Goal: Transaction & Acquisition: Purchase product/service

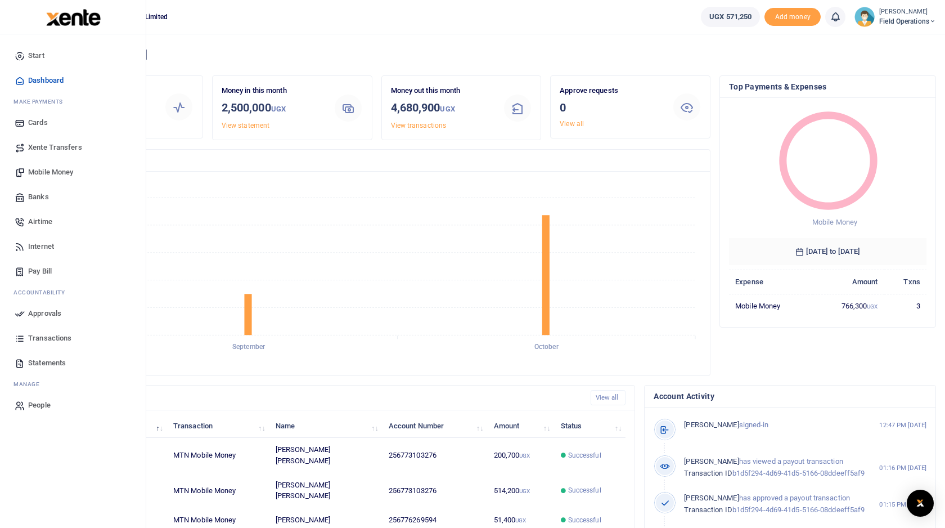
click at [43, 247] on span "Internet" at bounding box center [41, 246] width 26 height 11
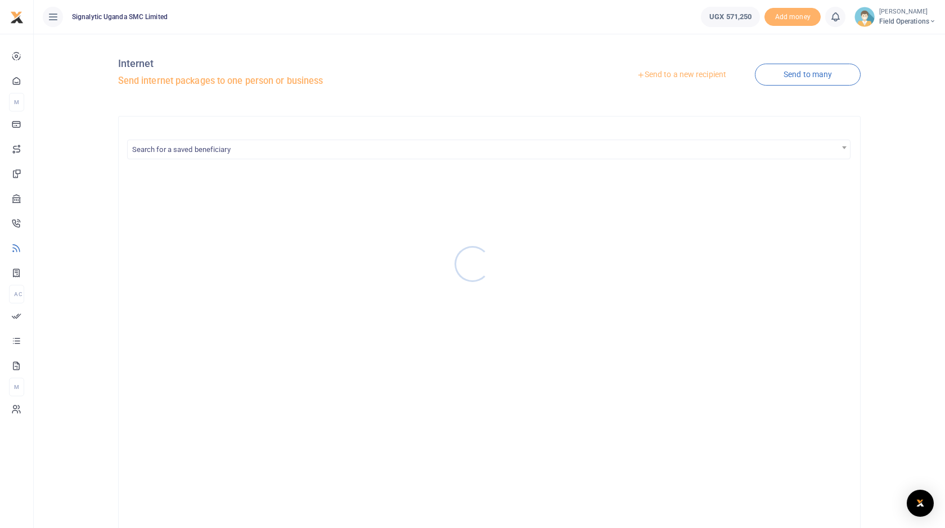
click at [673, 78] on div at bounding box center [472, 264] width 945 height 528
click at [677, 77] on link "Send to a new recipient" at bounding box center [681, 75] width 147 height 20
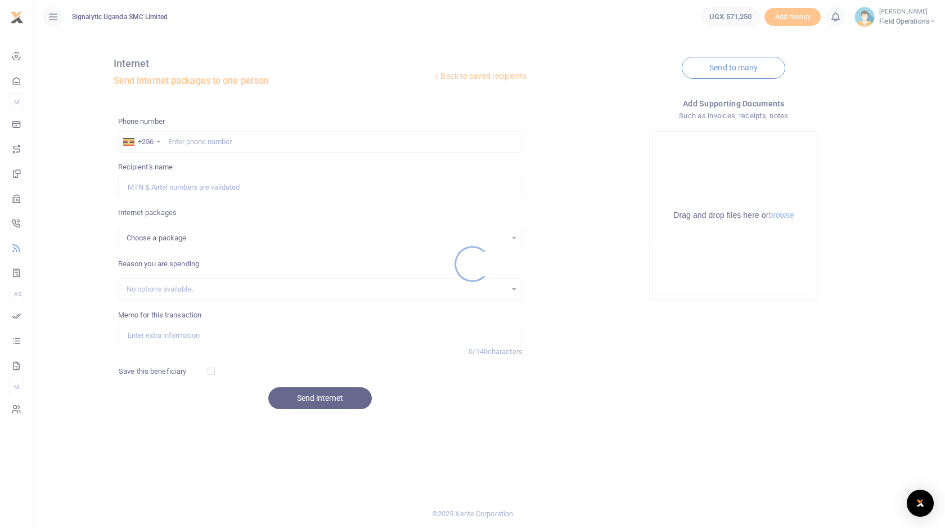
click at [224, 146] on div at bounding box center [472, 264] width 945 height 528
click at [230, 145] on div at bounding box center [472, 264] width 945 height 528
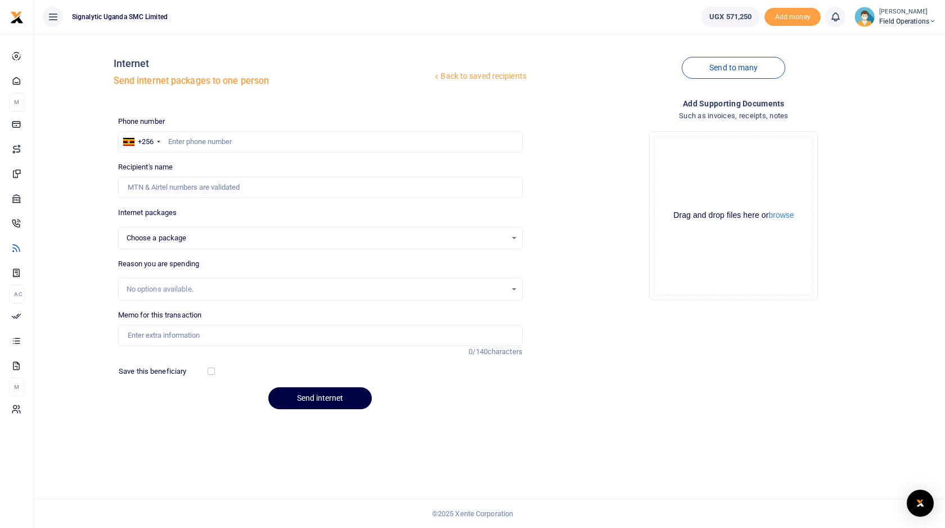
click at [237, 145] on div at bounding box center [472, 264] width 945 height 528
click at [237, 145] on input "text" at bounding box center [320, 141] width 404 height 21
paste input "256761124352"
type input "256761124352"
select select
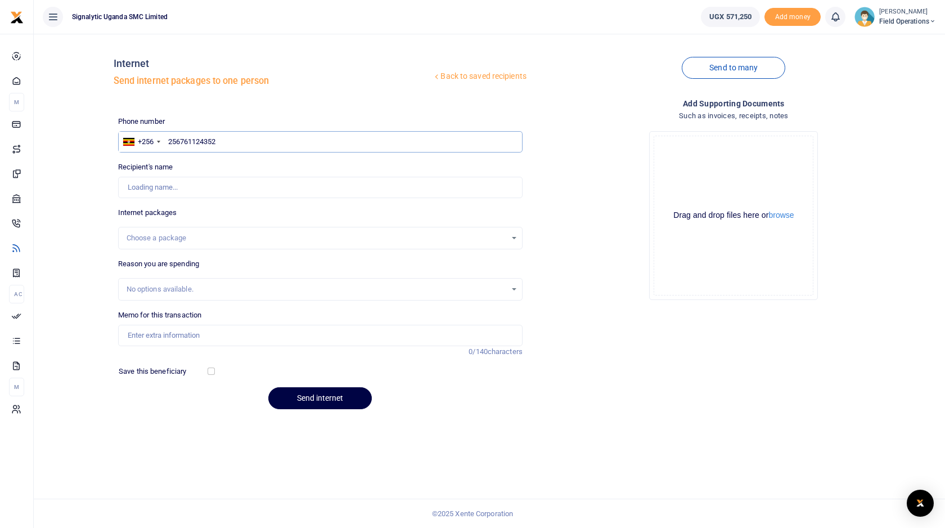
type input "256761124352"
click at [201, 240] on div "Choose a package" at bounding box center [317, 237] width 380 height 11
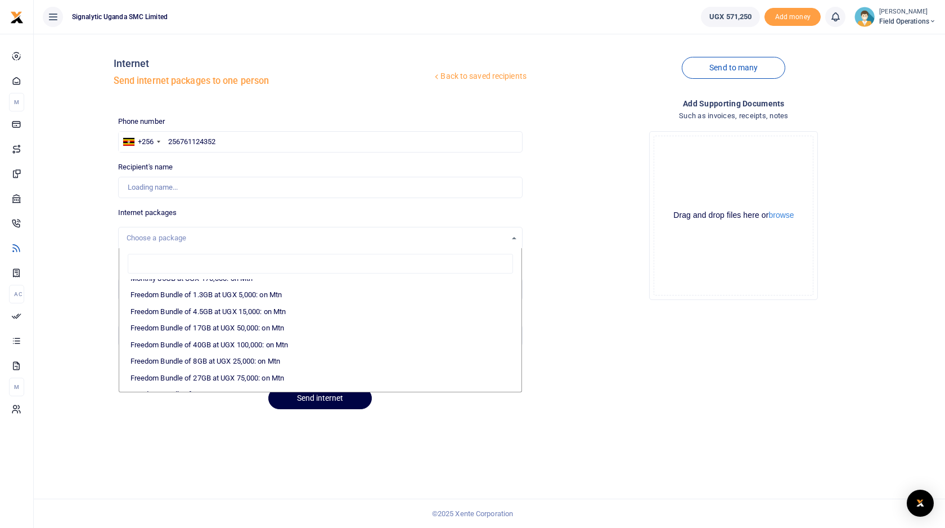
scroll to position [269, 0]
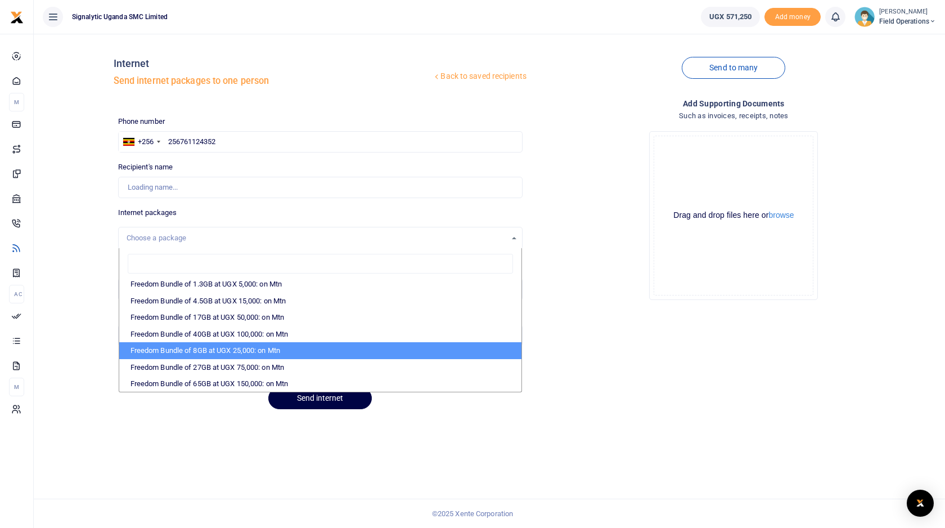
click at [263, 354] on li "Freedom Bundle of 8GB at UGX 25,000: on Mtn" at bounding box center [320, 350] width 402 height 17
select select "CXpJYDqUGIMMdw3YXKilkHgDfDdQtk95lGs21rsV6mx7Od399NjbUA=="
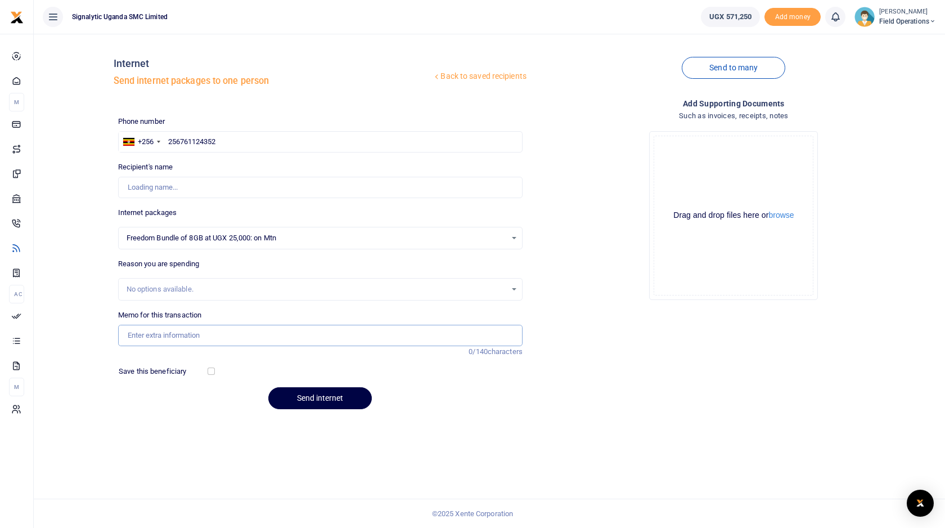
click at [183, 343] on input "Memo for this transaction" at bounding box center [320, 335] width 404 height 21
paste input "STRL0015"
type input "DATA STREAMLINE STRL0015 Renewal 8GB"
click at [199, 188] on input "Recipient's name" at bounding box center [320, 187] width 404 height 21
paste input "Bukedea Misiion HCIII"
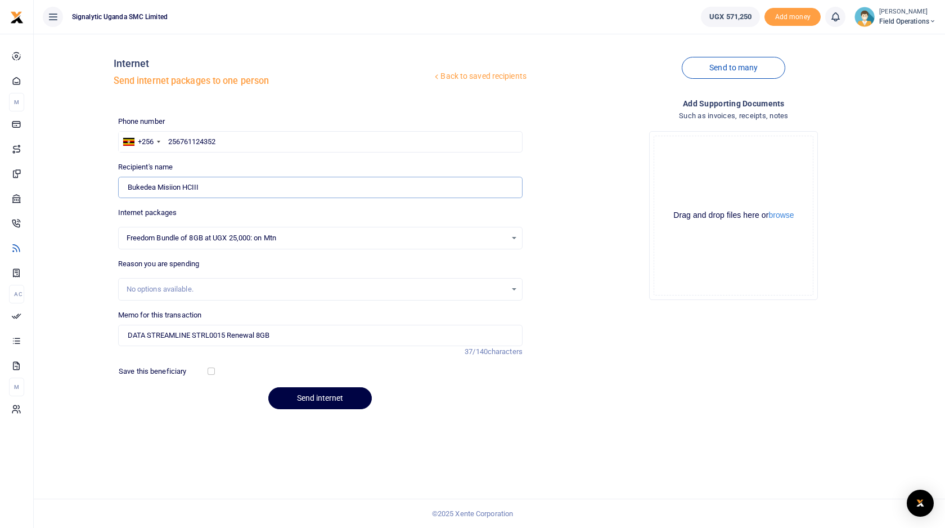
click at [174, 190] on input "Bukedea Misiion HCIII" at bounding box center [320, 187] width 404 height 21
click at [172, 186] on input "Bukedea Missiion HCIII" at bounding box center [320, 187] width 404 height 21
type input "Bukedea Mision HCIII"
click at [298, 210] on div "Internet packages Freedom Bundle of 8GB at UGX 25,000: on Mtn Choose a package …" at bounding box center [320, 228] width 404 height 42
click at [210, 372] on input "checkbox" at bounding box center [211, 370] width 7 height 7
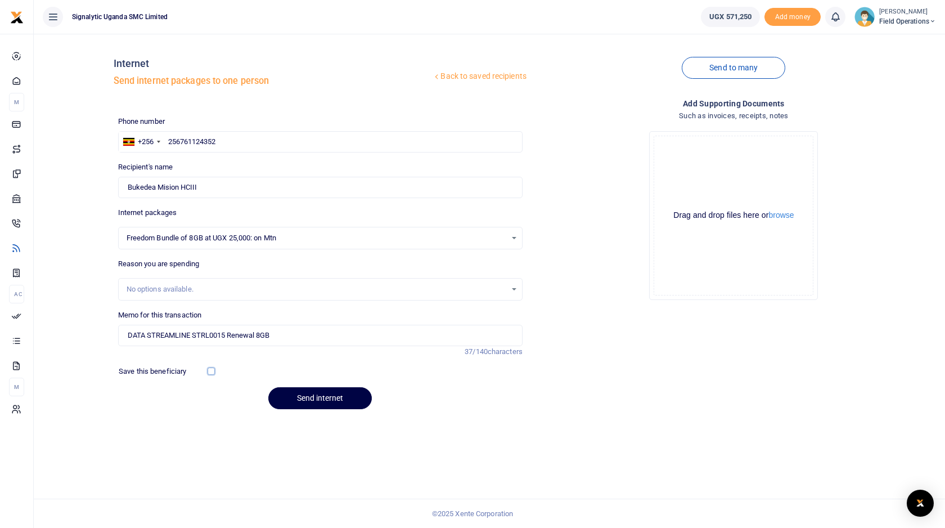
checkbox input "true"
click at [208, 333] on input "DATA STREAMLINE STRL0015 Renewal 8GB" at bounding box center [320, 335] width 404 height 21
click at [361, 336] on input "DATA STREAMLINE STRL0015 Renewal 8GB" at bounding box center [320, 335] width 404 height 21
paste input "REQSN00180"
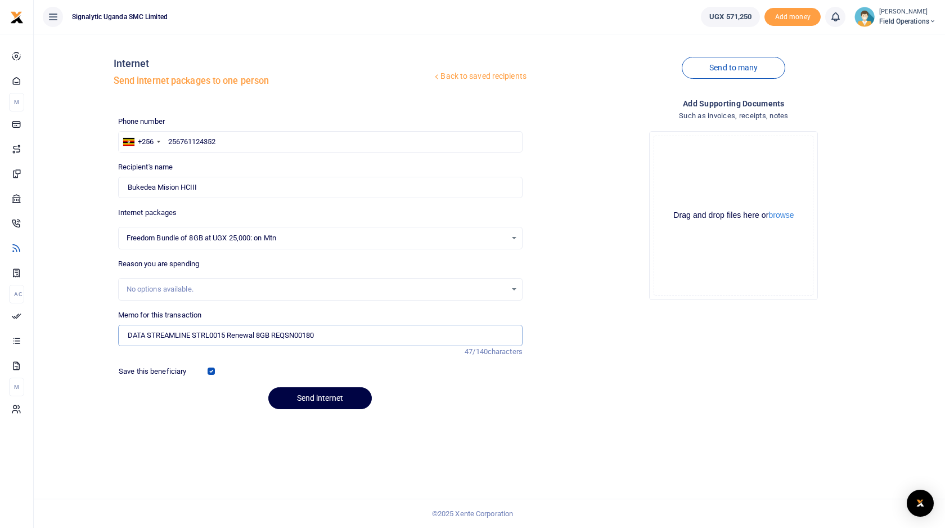
type input "DATA STREAMLINE STRL0015 Renewal 8GB REQSN00180"
click at [308, 411] on div "Phone number +256 Uganda +256 256761124352 Phone is required. Recipient's name …" at bounding box center [320, 267] width 413 height 302
click at [322, 400] on button "Send internet" at bounding box center [319, 398] width 103 height 22
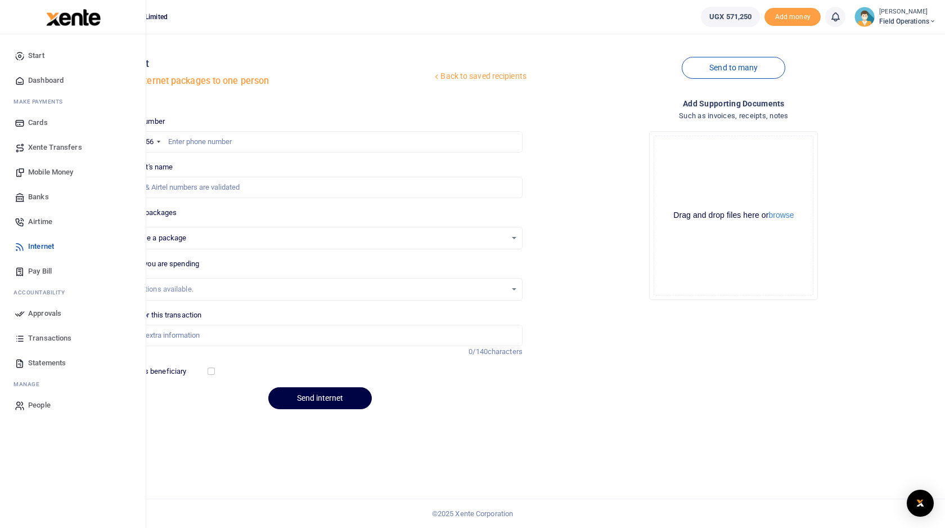
click at [50, 311] on span "Approvals" at bounding box center [44, 313] width 33 height 11
click at [52, 313] on span "Approvals" at bounding box center [44, 313] width 33 height 11
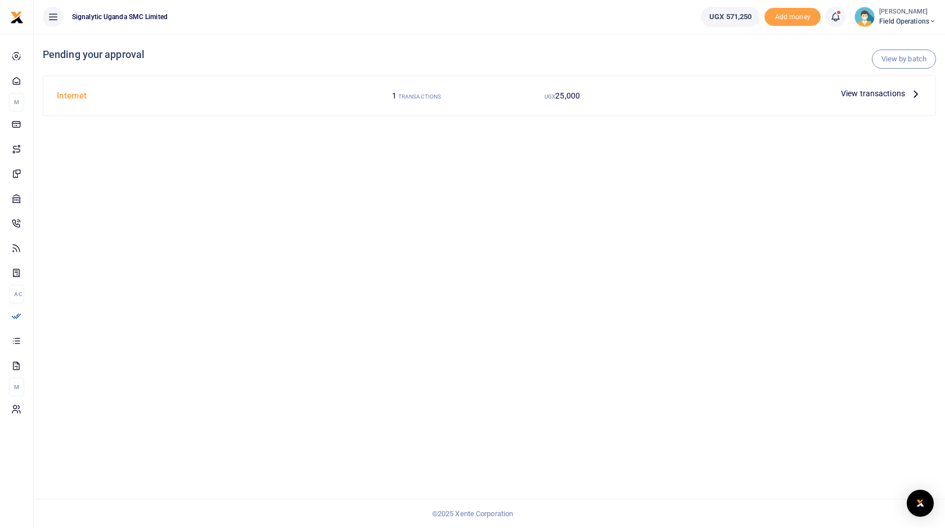
click at [865, 97] on span "View transactions" at bounding box center [873, 93] width 64 height 12
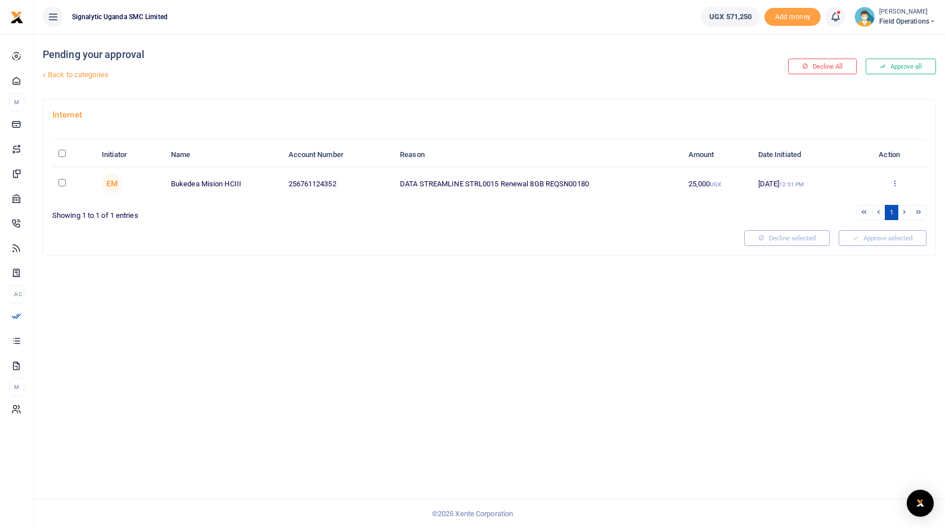
click at [894, 184] on icon at bounding box center [894, 183] width 7 height 8
click at [859, 207] on link "Approve" at bounding box center [853, 202] width 89 height 16
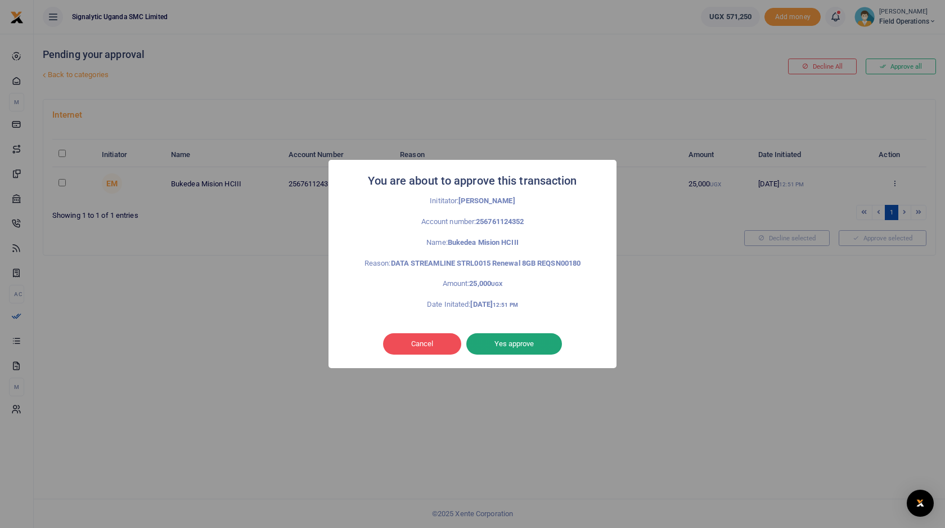
click at [530, 350] on button "Yes approve" at bounding box center [514, 343] width 96 height 21
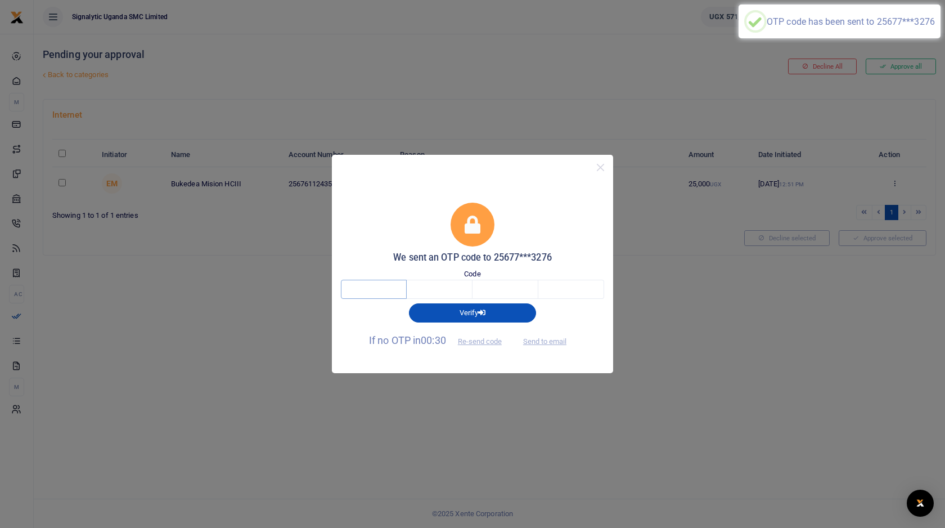
click at [363, 292] on input "text" at bounding box center [374, 289] width 66 height 19
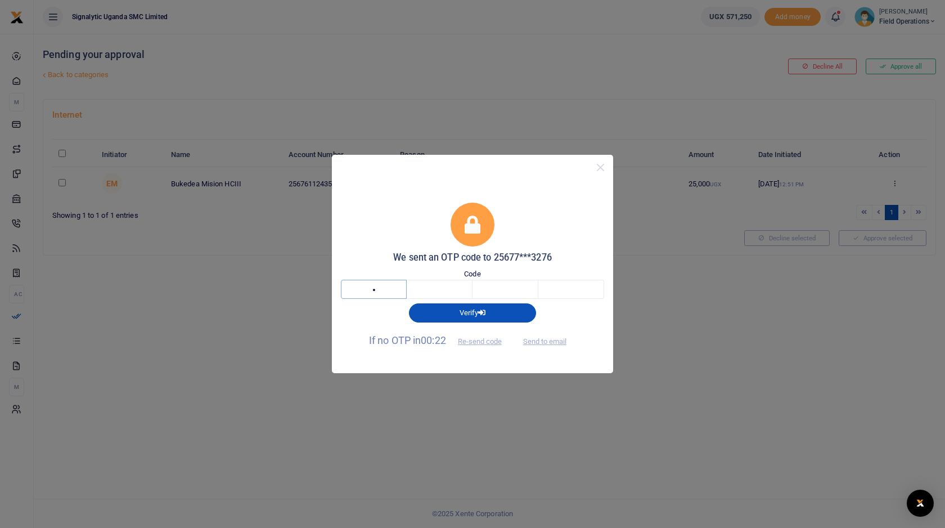
type input "4"
type input "8"
type input "2"
type input "8"
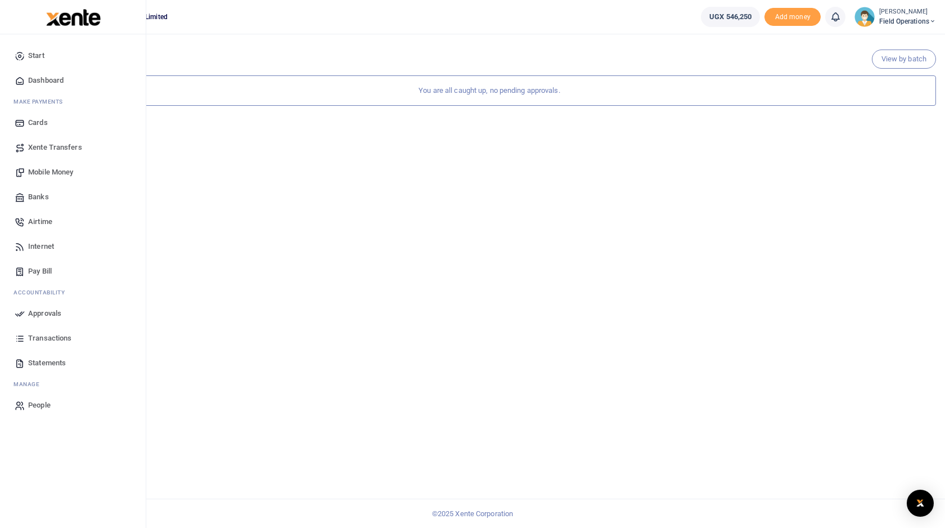
click at [37, 314] on span "Approvals" at bounding box center [44, 313] width 33 height 11
click at [56, 337] on span "Transactions" at bounding box center [49, 337] width 43 height 11
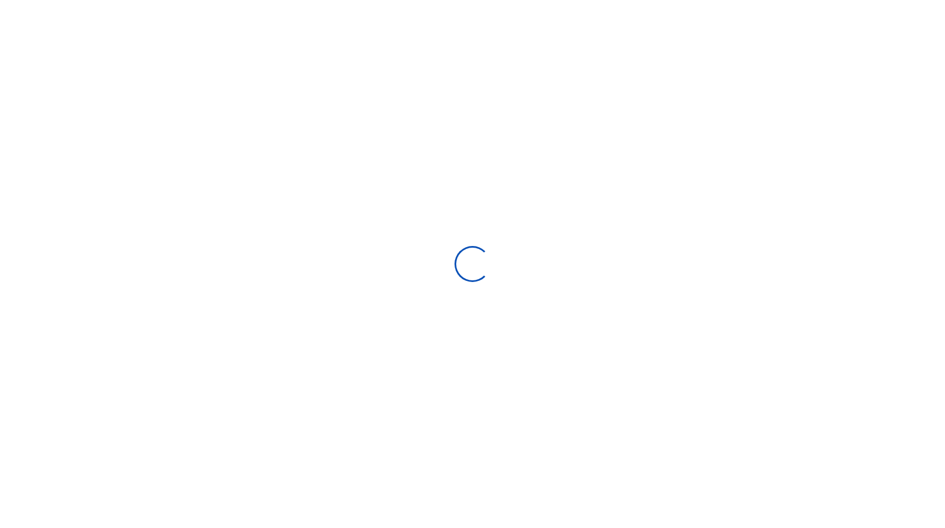
select select
type input "[DATE] - [DATE]"
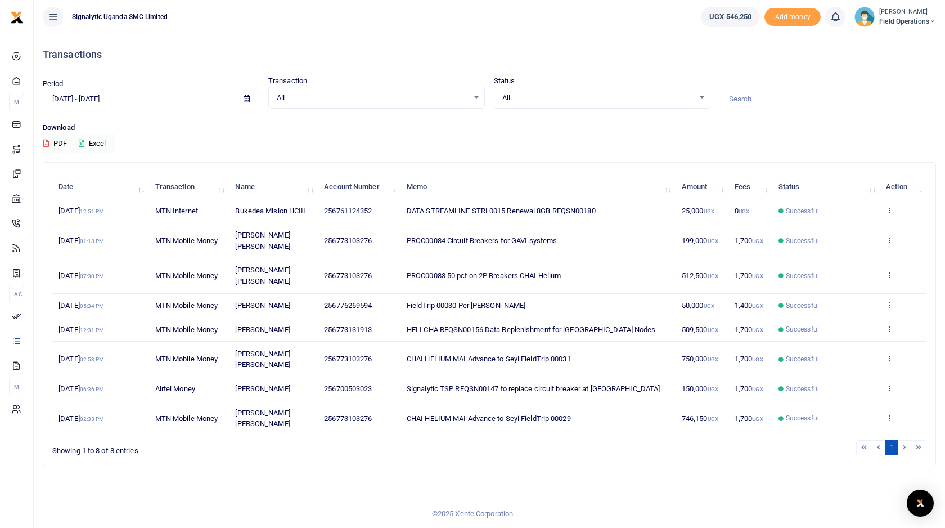
click at [890, 209] on icon at bounding box center [889, 210] width 7 height 8
click at [860, 231] on link "View details" at bounding box center [848, 229] width 89 height 16
